Goal: Transaction & Acquisition: Purchase product/service

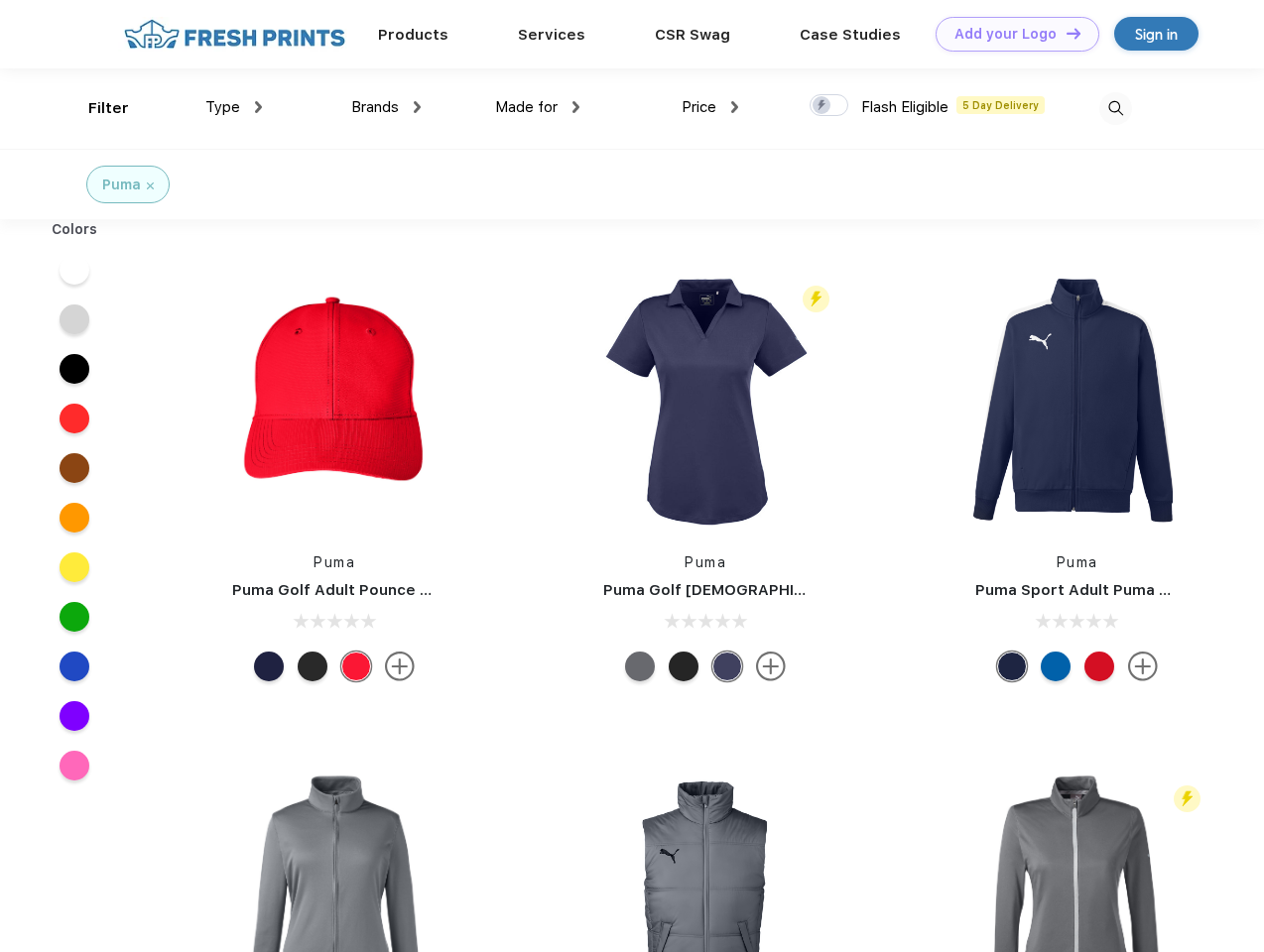
click at [1010, 34] on link "Add your Logo Design Tool" at bounding box center [1017, 34] width 164 height 35
click at [0, 0] on div "Design Tool" at bounding box center [0, 0] width 0 height 0
click at [1064, 33] on link "Add your Logo Design Tool" at bounding box center [1017, 34] width 164 height 35
click at [95, 108] on div "Filter" at bounding box center [108, 108] width 41 height 23
click at [234, 107] on span "Type" at bounding box center [222, 107] width 35 height 18
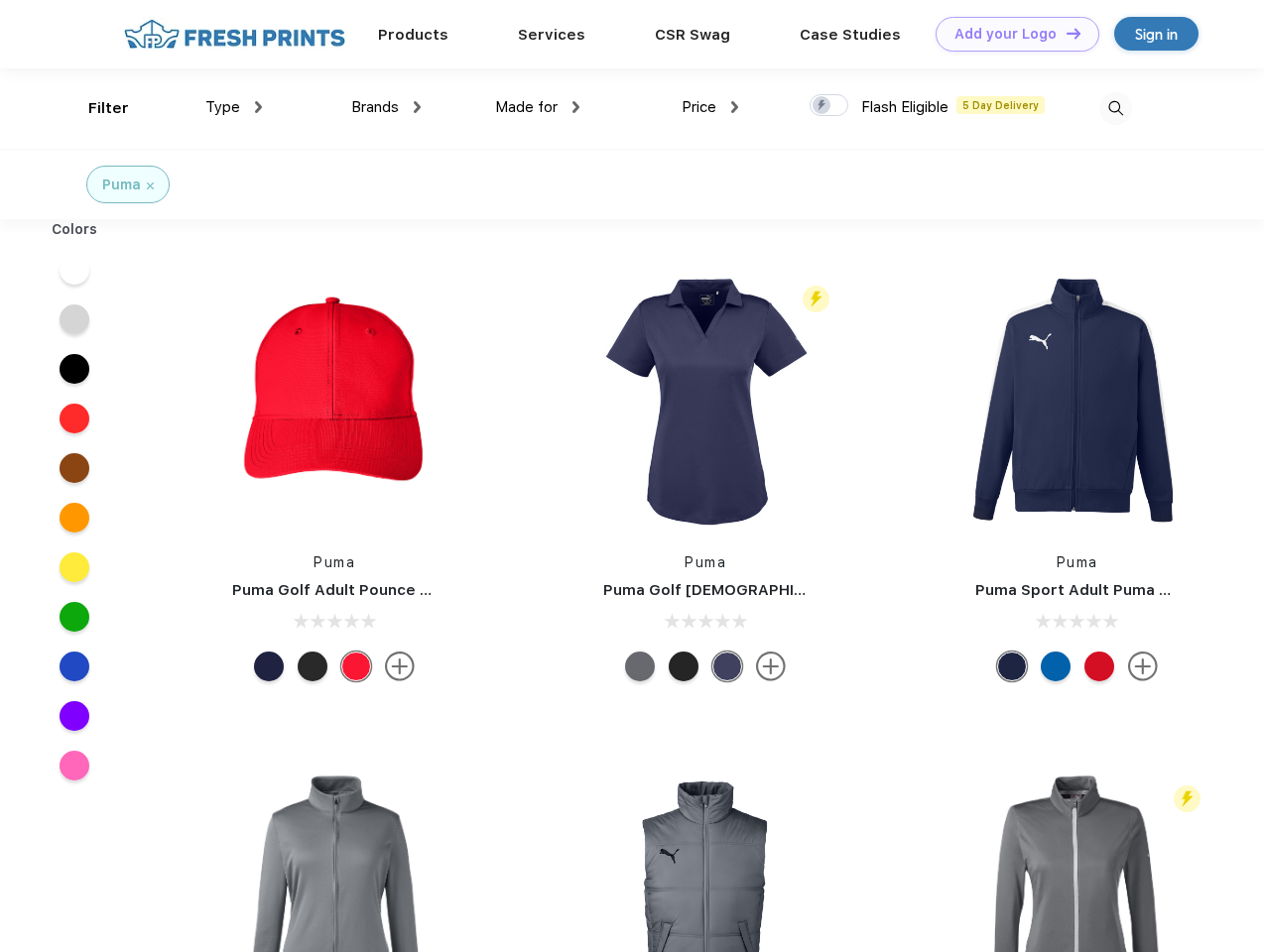
click at [386, 107] on span "Brands" at bounding box center [375, 107] width 48 height 18
click at [538, 107] on span "Made for" at bounding box center [526, 107] width 63 height 18
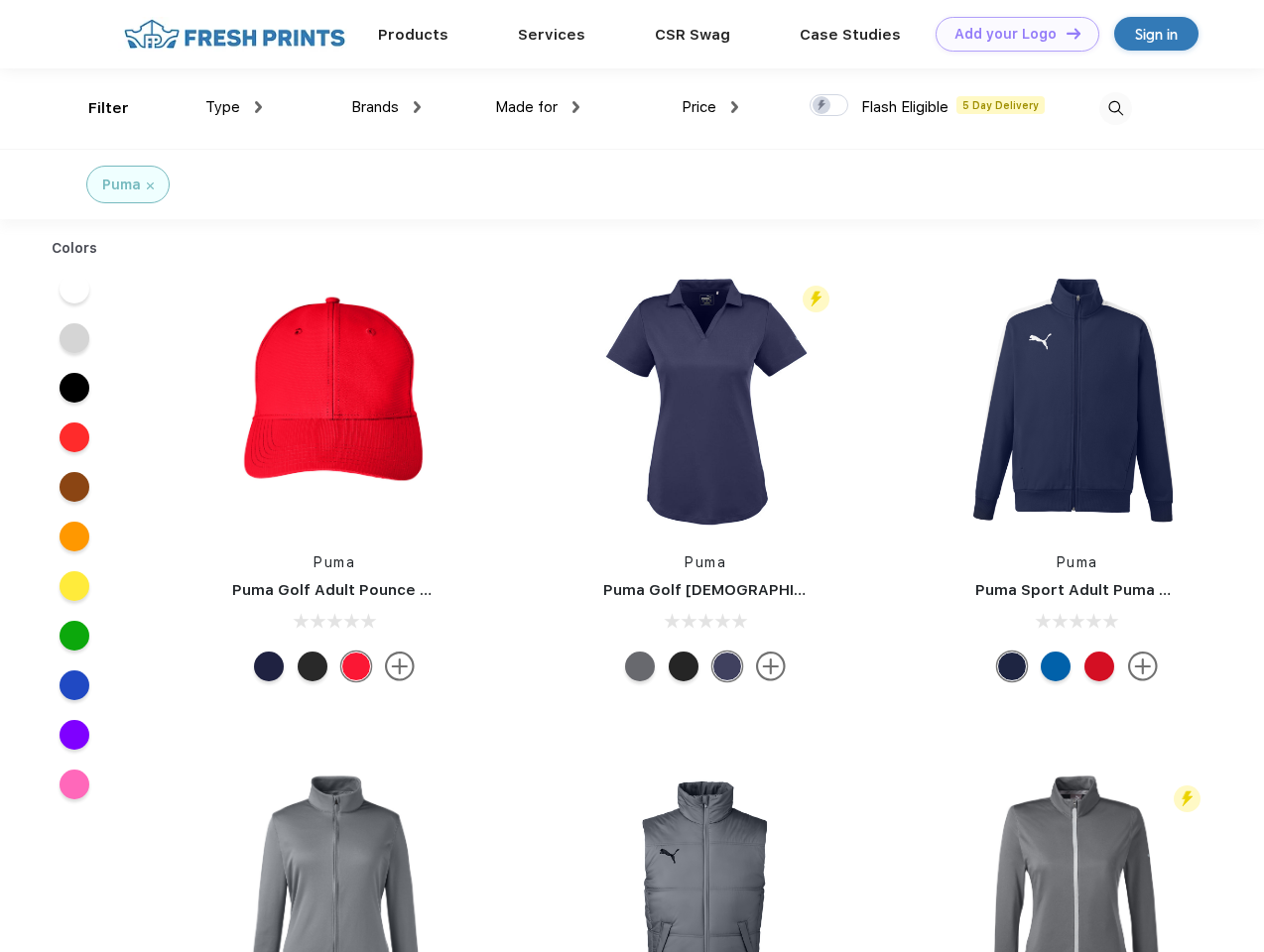
click at [711, 107] on span "Price" at bounding box center [699, 107] width 35 height 18
click at [830, 106] on div at bounding box center [829, 105] width 39 height 22
click at [823, 106] on input "checkbox" at bounding box center [816, 99] width 13 height 13
click at [1115, 108] on img at bounding box center [1115, 108] width 33 height 33
